Goal: Task Accomplishment & Management: Manage account settings

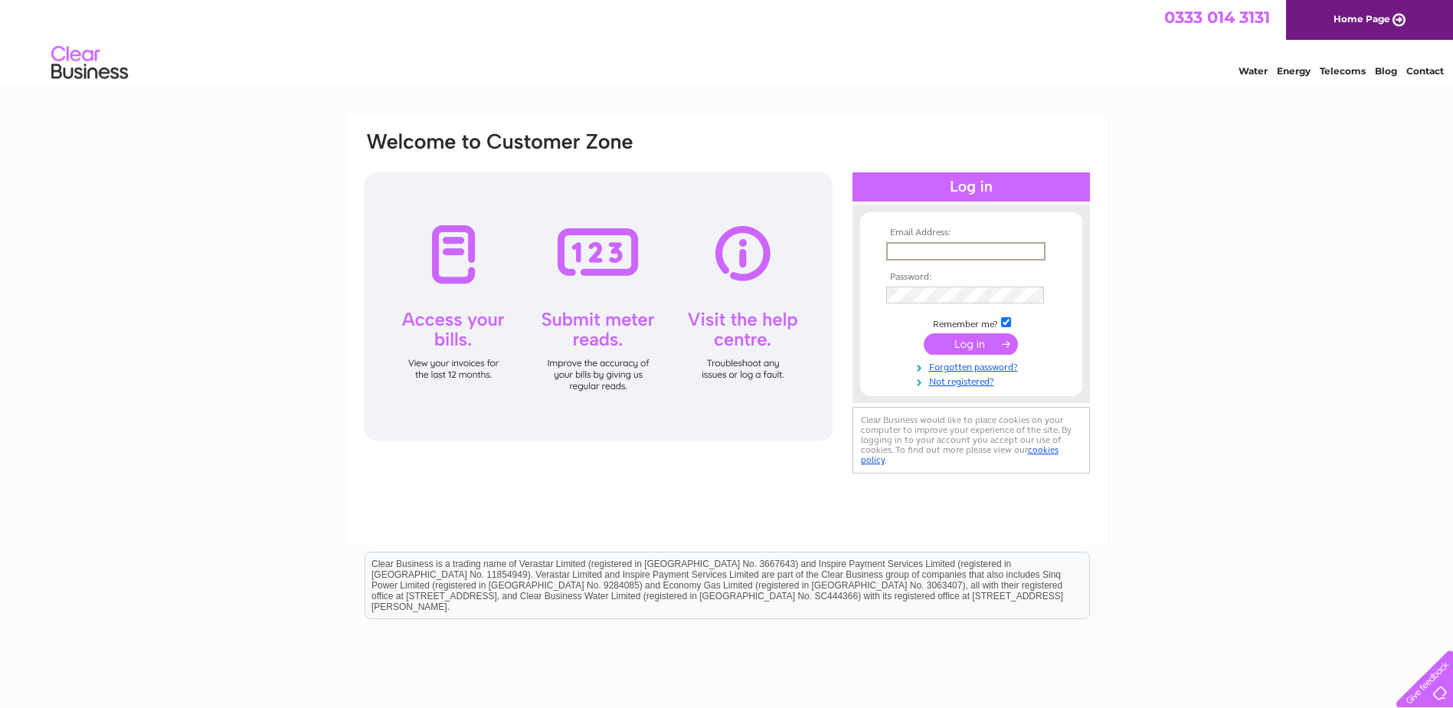
click at [985, 248] on input "text" at bounding box center [965, 251] width 159 height 18
click at [962, 250] on input "text" at bounding box center [965, 251] width 159 height 18
paste input "david@ashtreepropertyimprovements.com"
type input "david@ashtreepropertyimprovements.com"
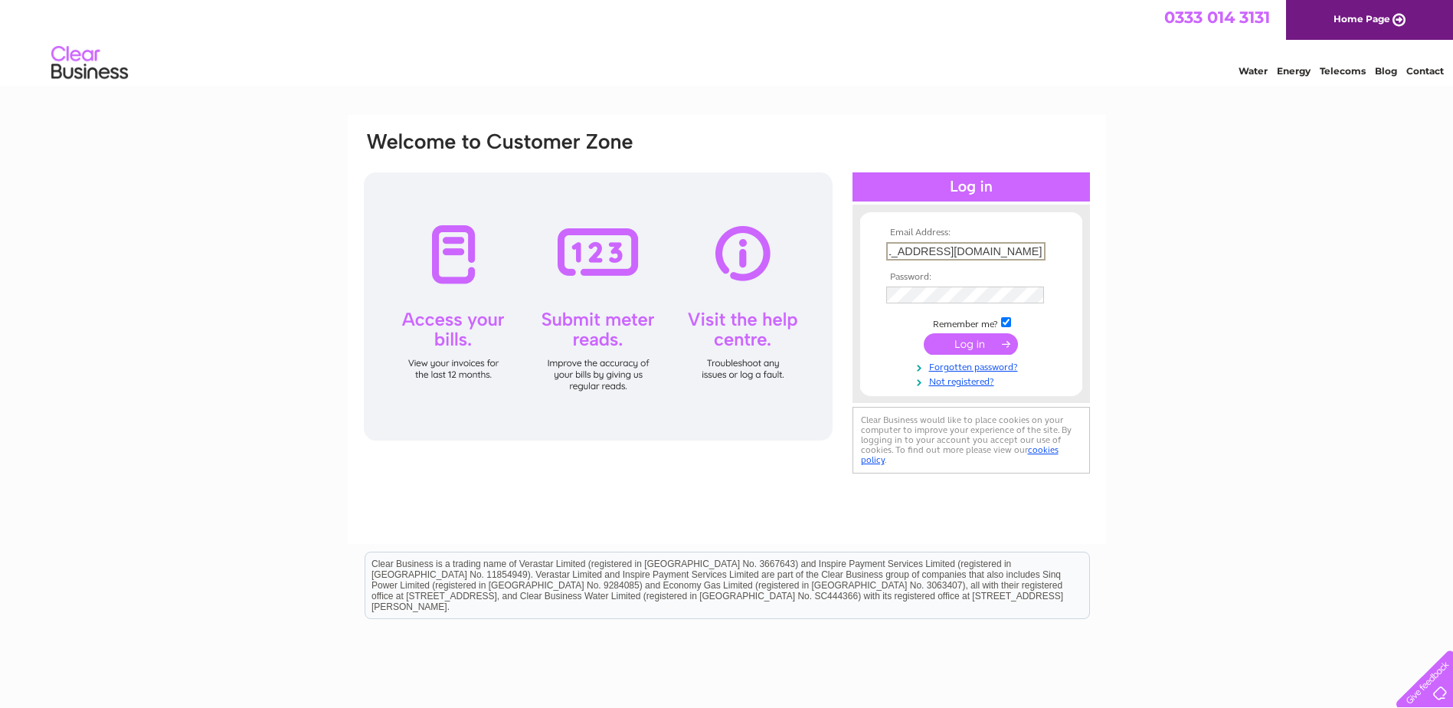
scroll to position [0, 0]
click at [1306, 413] on div "Email Address: david@ashtreepropertyimprovements.com Password:" at bounding box center [726, 460] width 1453 height 691
click at [971, 342] on input "submit" at bounding box center [970, 343] width 94 height 21
click at [975, 342] on input "submit" at bounding box center [970, 342] width 94 height 21
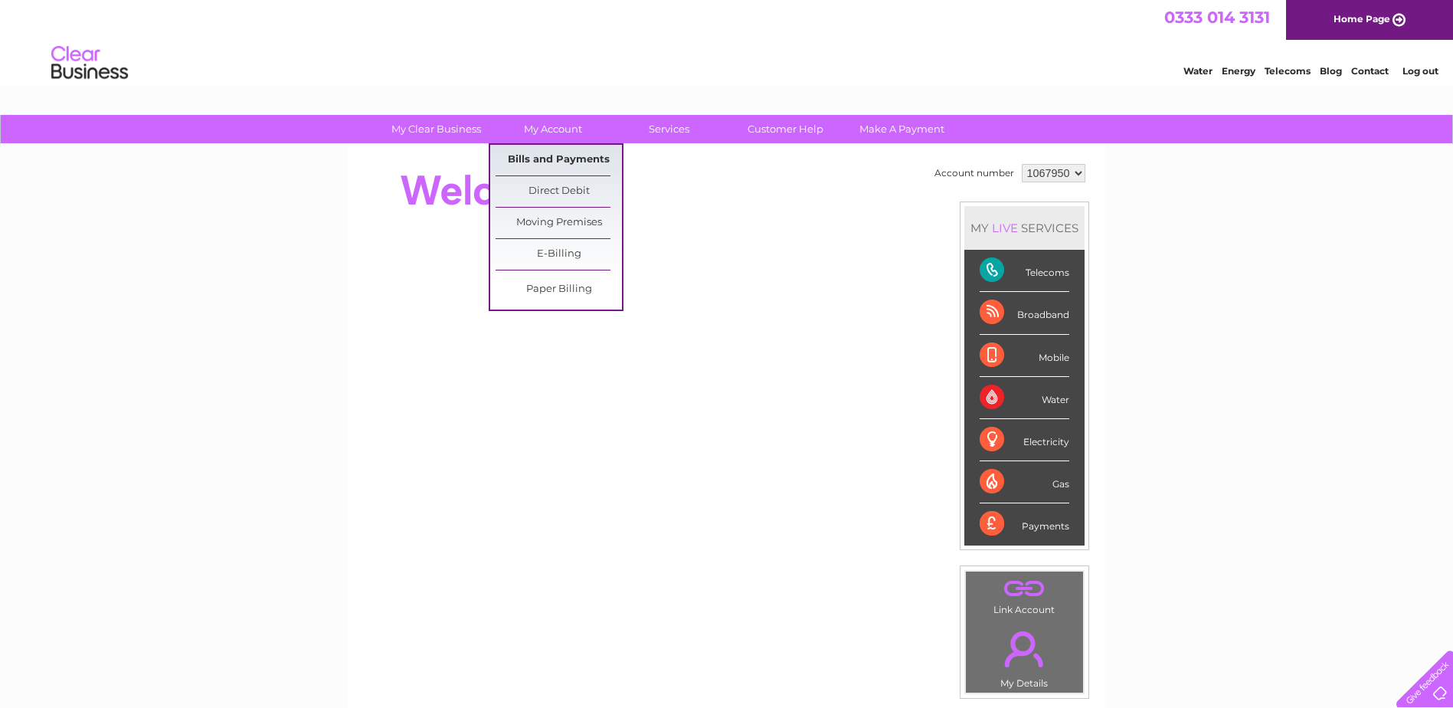
click at [557, 162] on link "Bills and Payments" at bounding box center [558, 160] width 126 height 31
click at [536, 155] on link "Bills and Payments" at bounding box center [558, 160] width 126 height 31
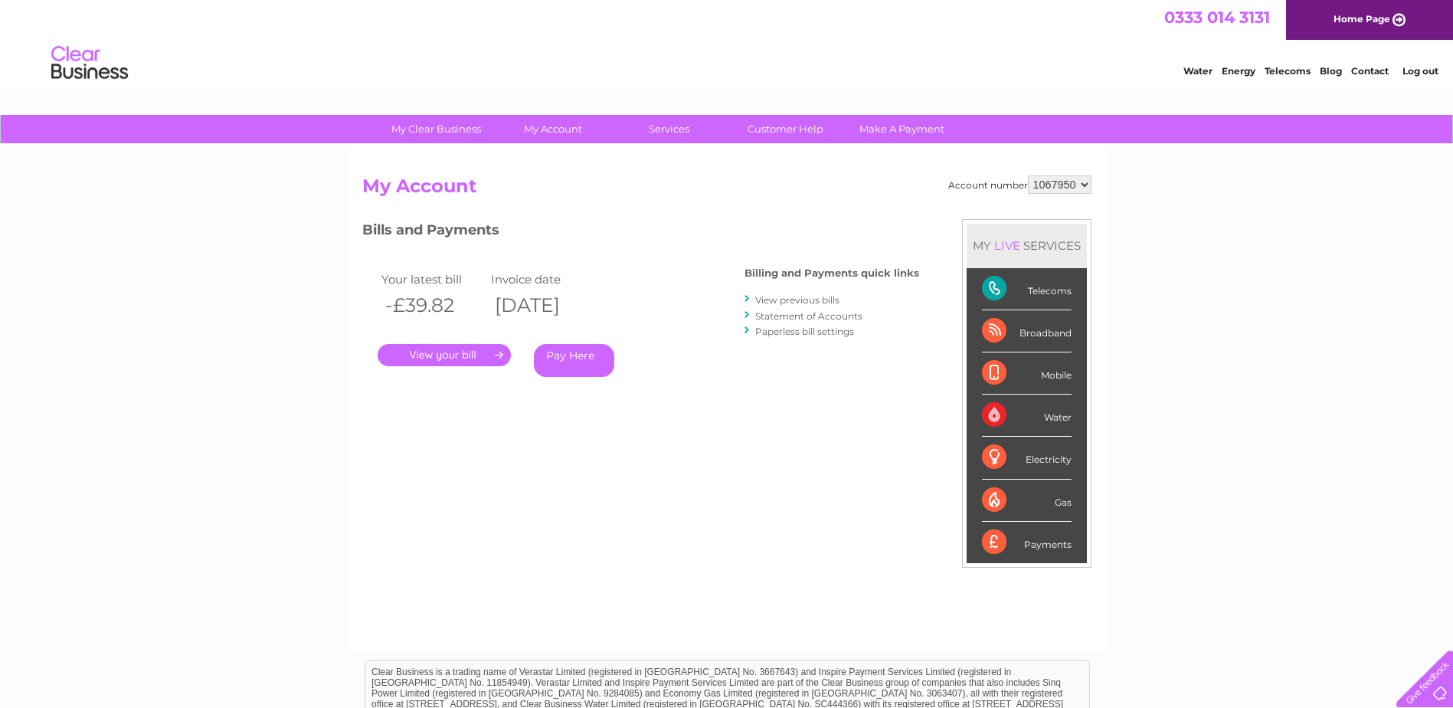
click at [458, 357] on link "." at bounding box center [444, 355] width 133 height 22
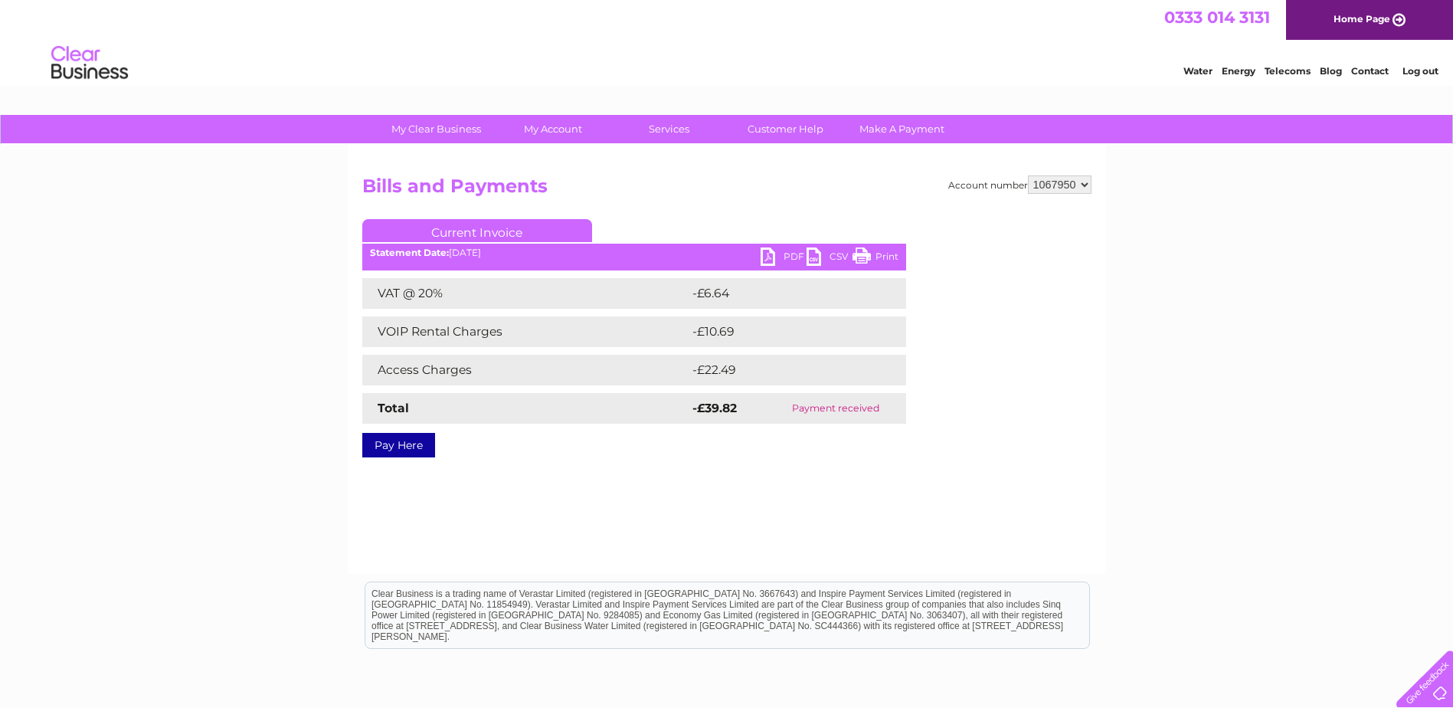
click at [784, 256] on link "PDF" at bounding box center [783, 258] width 46 height 22
click at [993, 452] on div "Account number 1067950 Bills and Payments Current Invoice PDF CSV Print VAT @ 2…" at bounding box center [727, 359] width 758 height 429
click at [1423, 66] on link "Log out" at bounding box center [1420, 70] width 36 height 11
